Goal: Share content: Share content

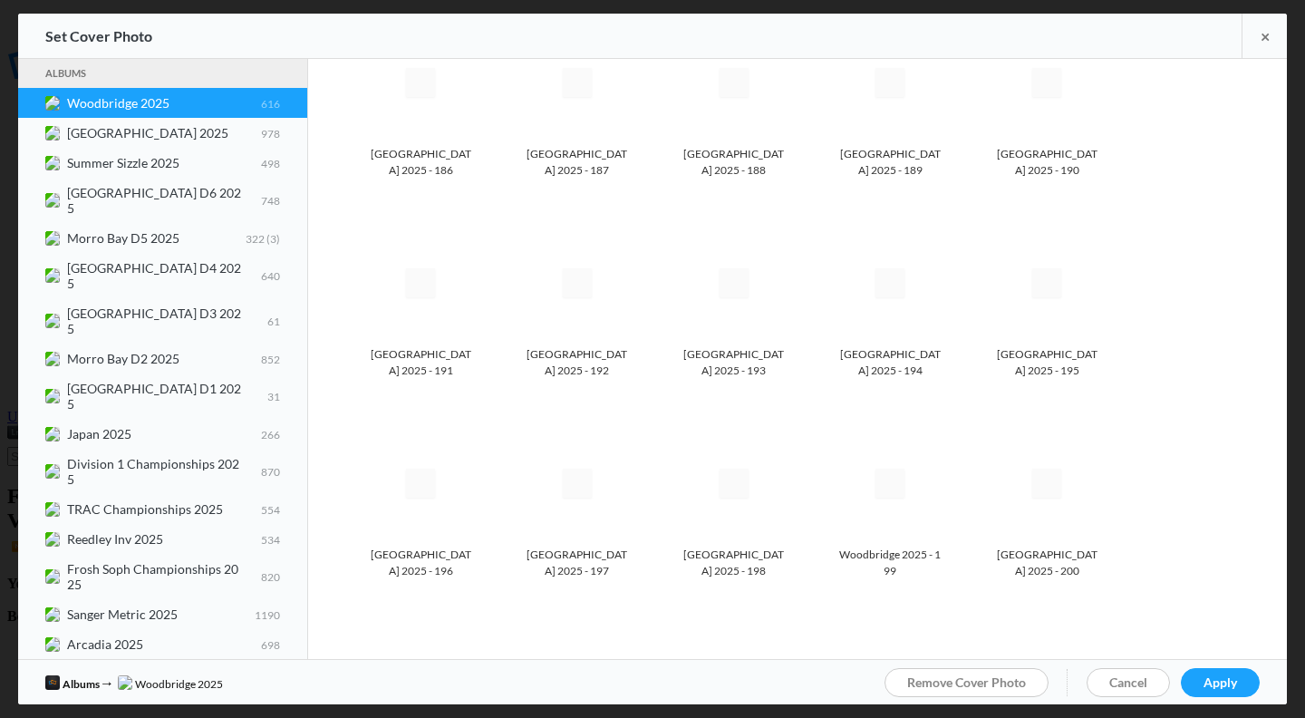
scroll to position [7465, 0]
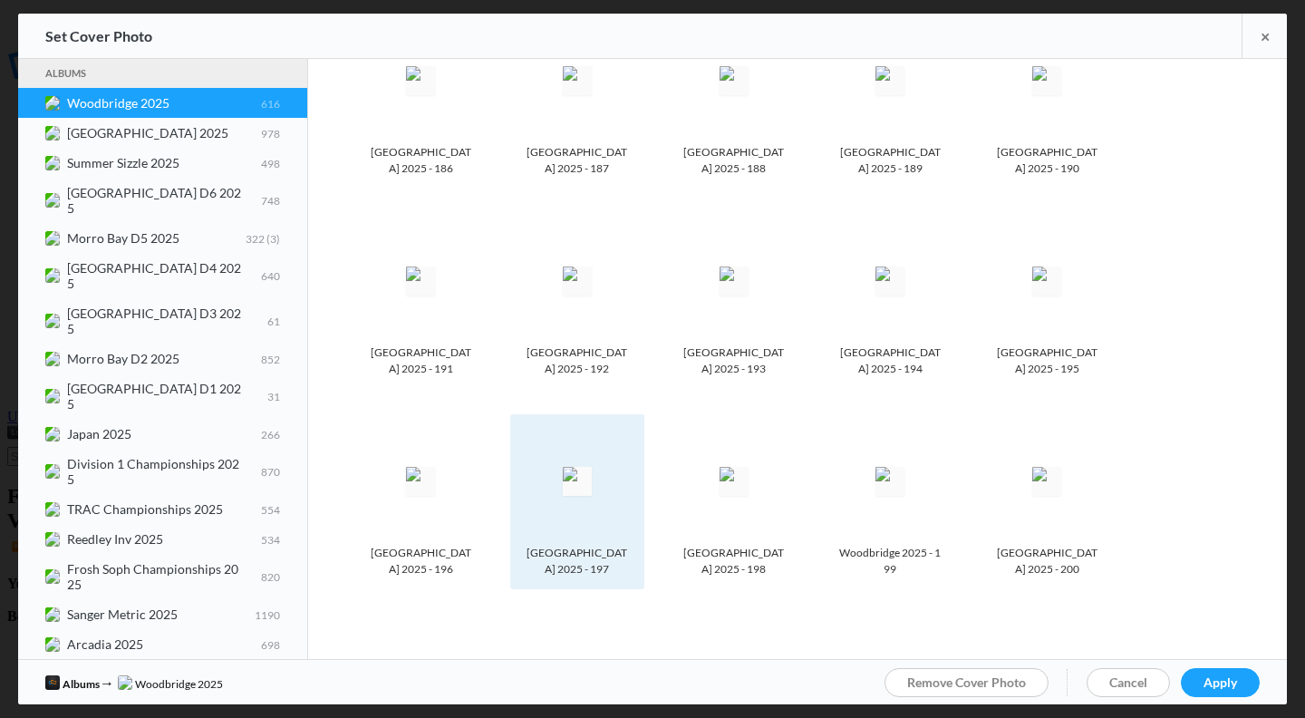
click at [592, 467] on img at bounding box center [577, 481] width 29 height 29
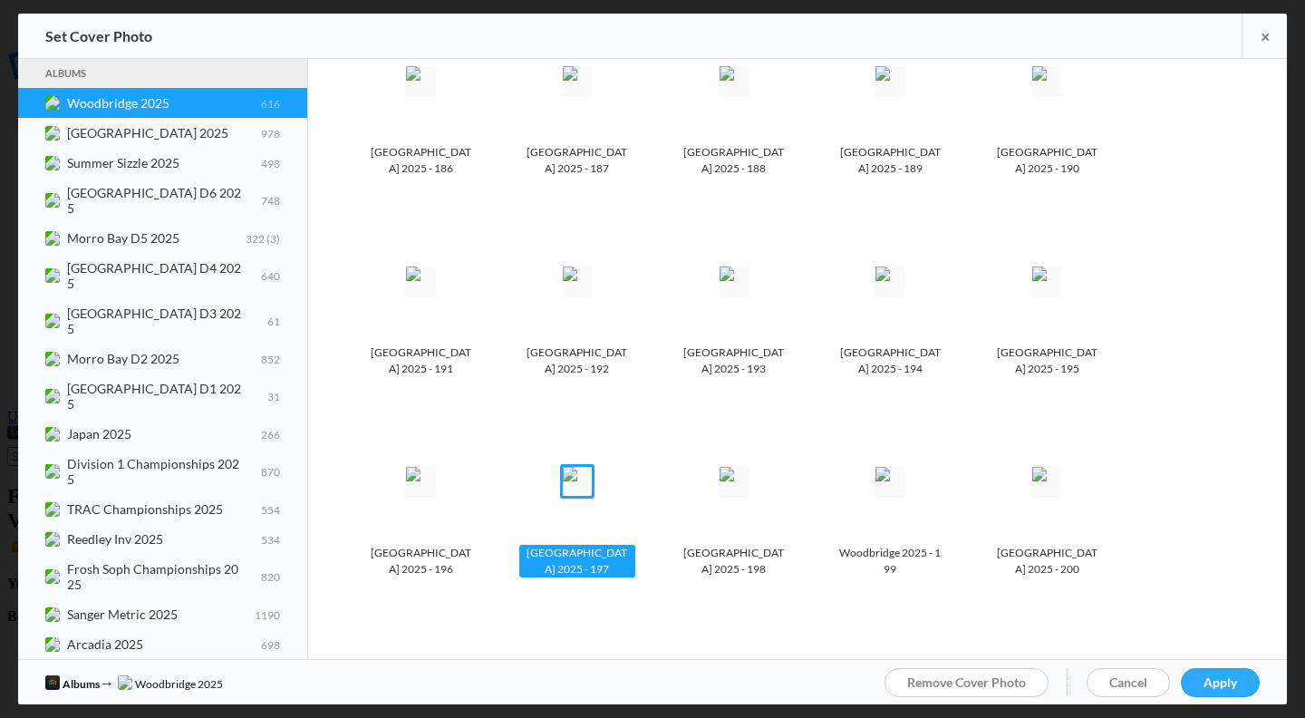
click at [1207, 681] on span "Apply" at bounding box center [1221, 681] width 34 height 15
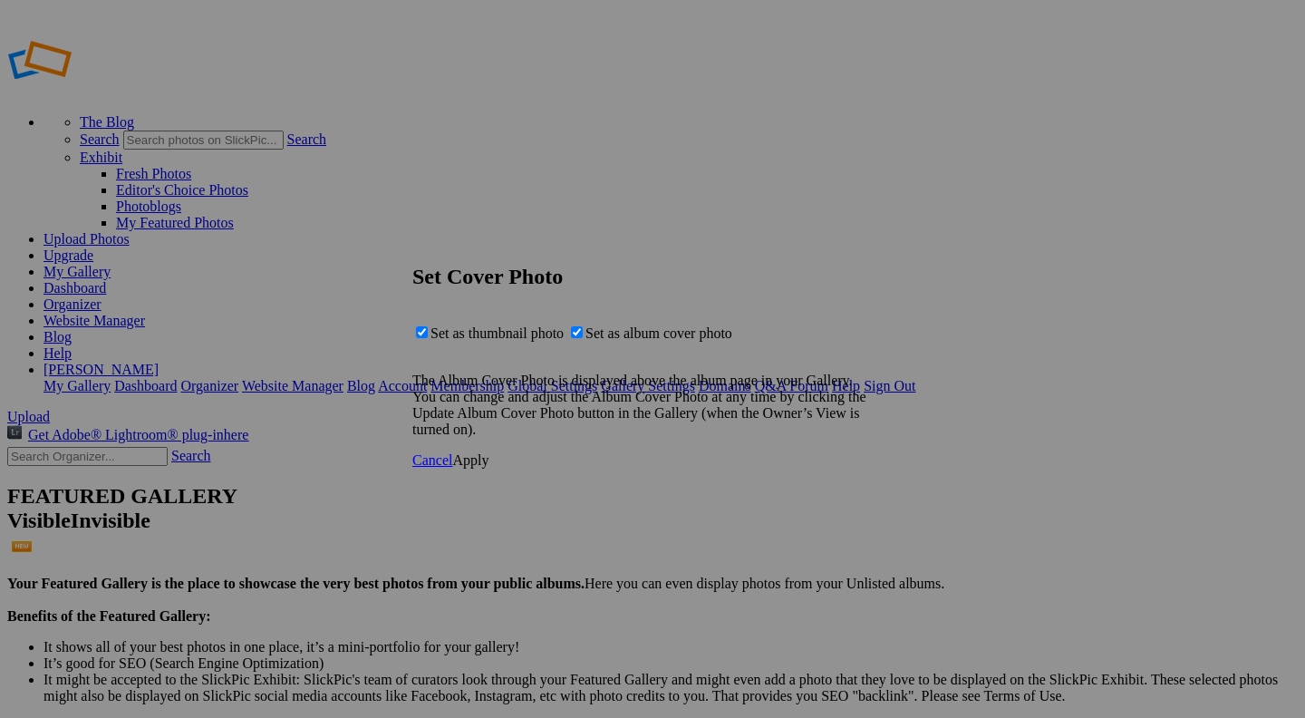
click at [633, 341] on span "Set as album cover photo" at bounding box center [658, 332] width 147 height 15
click at [583, 338] on input "Set as album cover photo" at bounding box center [577, 332] width 12 height 12
checkbox input "false"
click at [489, 468] on span "Apply" at bounding box center [470, 459] width 36 height 15
